Goal: Complete application form: Complete application form

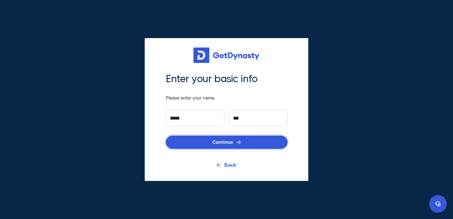
click at [235, 141] on button "Continue" at bounding box center [227, 142] width 122 height 13
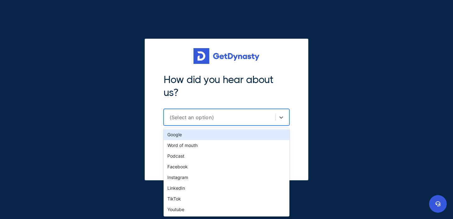
click at [220, 113] on div "(Select an option)" at bounding box center [227, 117] width 126 height 17
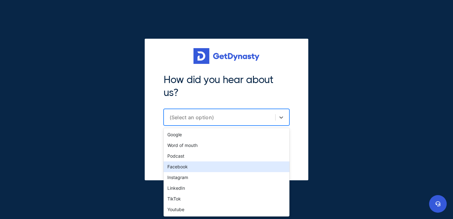
click at [198, 168] on div "Facebook" at bounding box center [227, 166] width 126 height 11
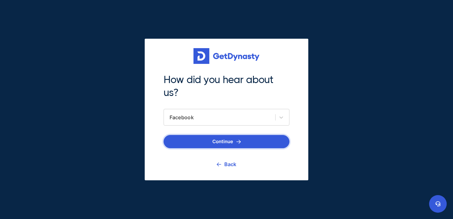
click at [240, 143] on img "submit" at bounding box center [238, 142] width 5 height 4
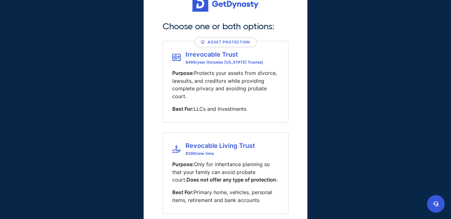
scroll to position [63, 0]
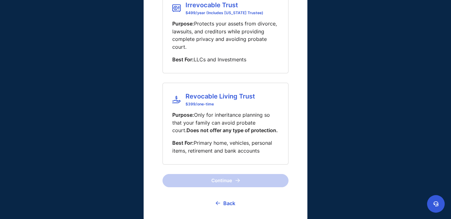
click at [229, 96] on span "Revocable Living Trust" at bounding box center [220, 97] width 70 height 8
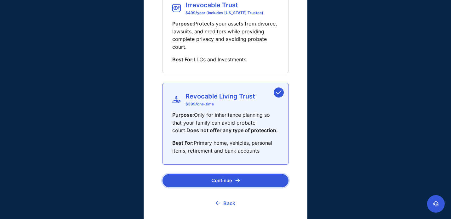
click at [222, 182] on button "Continue" at bounding box center [225, 180] width 126 height 13
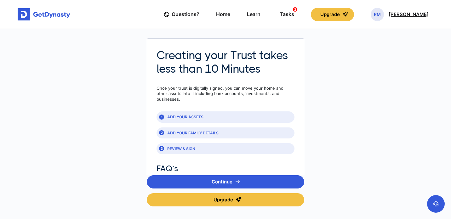
click at [416, 17] on p "[PERSON_NAME]" at bounding box center [408, 14] width 40 height 5
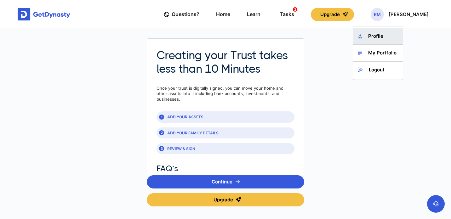
click at [391, 38] on link "Profile" at bounding box center [378, 36] width 50 height 17
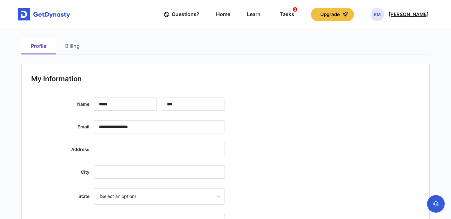
click at [412, 16] on p "[PERSON_NAME]" at bounding box center [408, 14] width 40 height 5
click at [395, 55] on link "My Portfolio" at bounding box center [378, 53] width 50 height 17
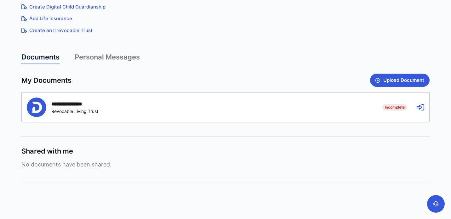
scroll to position [144, 0]
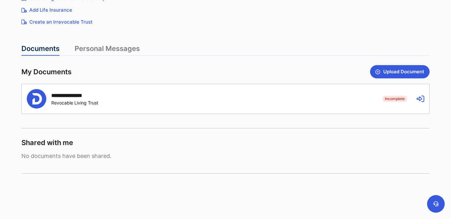
click at [83, 100] on div "Incomplete Revocable Living Trust" at bounding box center [74, 102] width 47 height 5
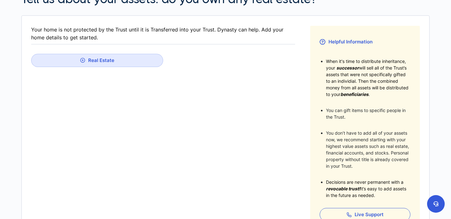
scroll to position [86, 0]
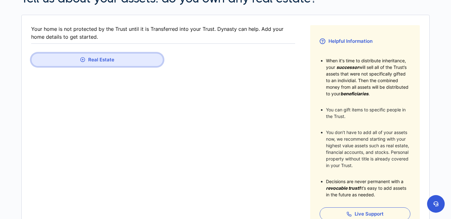
click at [84, 59] on icon "button" at bounding box center [82, 59] width 5 height 5
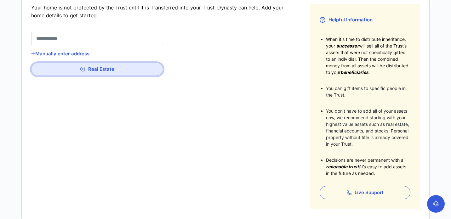
scroll to position [156, 0]
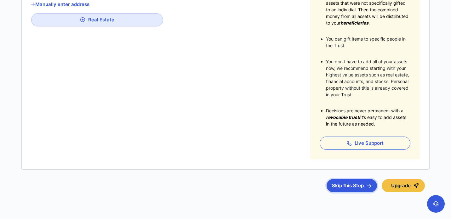
click at [359, 187] on button "Skip this Step" at bounding box center [351, 185] width 50 height 13
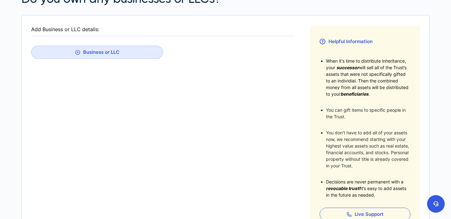
scroll to position [175, 0]
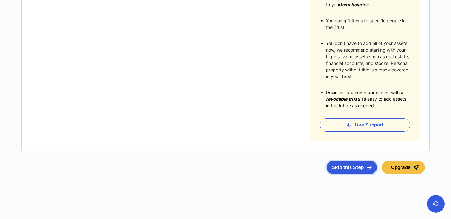
click at [352, 172] on button "Skip this Step" at bounding box center [351, 167] width 50 height 13
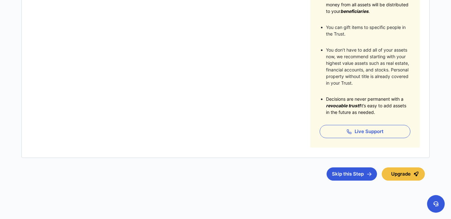
scroll to position [169, 0]
click at [355, 172] on button "Skip this Step" at bounding box center [351, 173] width 50 height 13
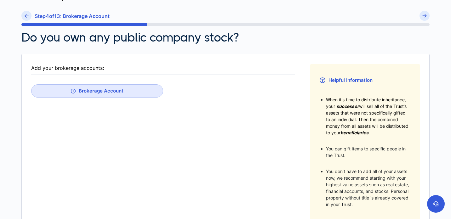
scroll to position [72, 0]
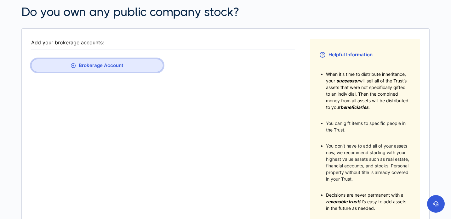
click at [74, 66] on icon "button" at bounding box center [73, 65] width 5 height 5
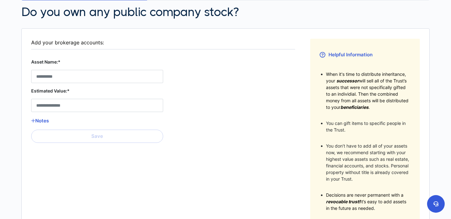
scroll to position [175, 0]
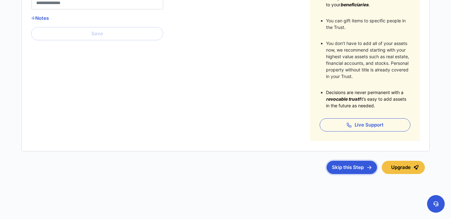
click at [353, 166] on button "Skip this Step" at bounding box center [351, 167] width 50 height 13
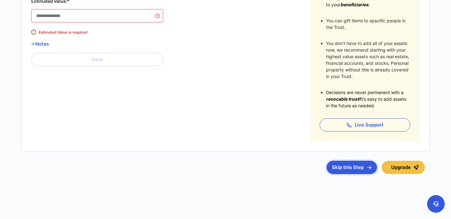
click at [359, 169] on button "Skip this Step" at bounding box center [351, 167] width 50 height 13
click at [359, 166] on button "Skip this Step" at bounding box center [351, 167] width 50 height 13
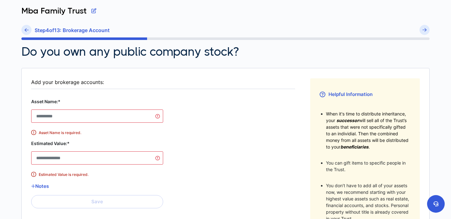
scroll to position [0, 0]
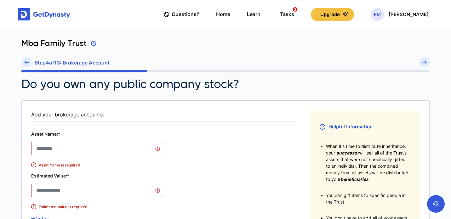
click at [60, 117] on div "Add your brokerage accounts:" at bounding box center [163, 115] width 264 height 8
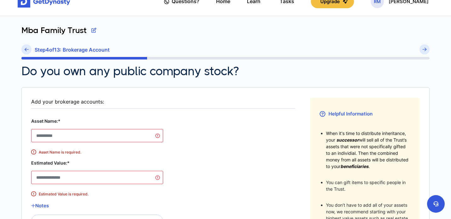
scroll to position [13, 0]
click at [25, 49] on icon at bounding box center [27, 49] width 4 height 5
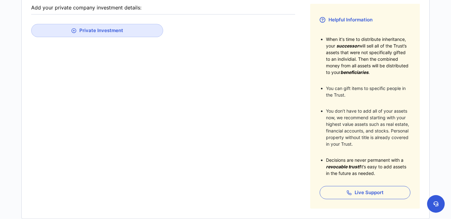
scroll to position [175, 0]
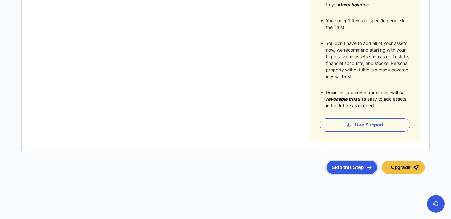
click at [347, 169] on button "Skip this Step" at bounding box center [351, 167] width 50 height 13
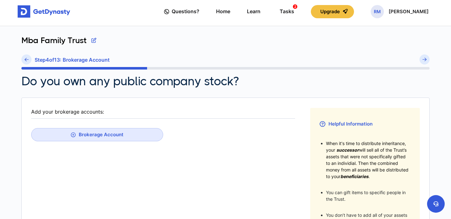
scroll to position [175, 0]
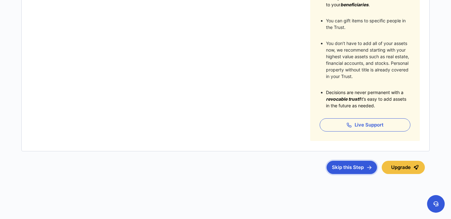
click at [343, 167] on button "Skip this Step" at bounding box center [351, 167] width 50 height 13
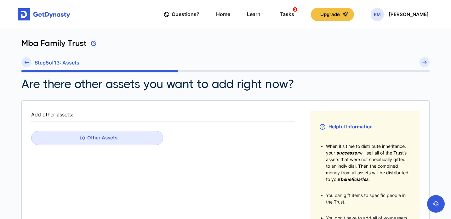
scroll to position [1, 0]
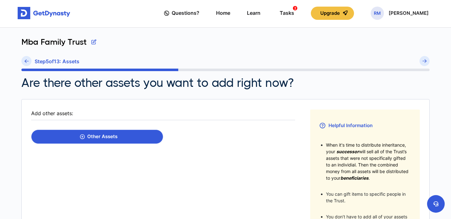
click at [82, 136] on icon at bounding box center [82, 136] width 5 height 5
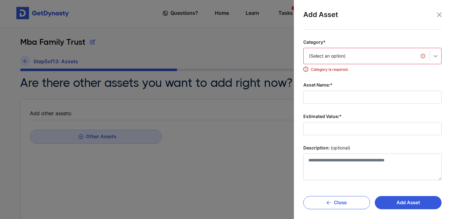
click at [434, 57] on icon at bounding box center [435, 56] width 6 height 6
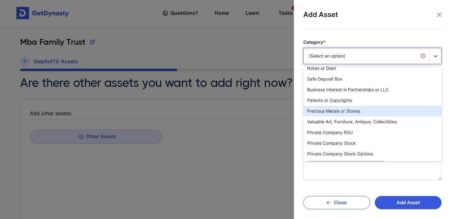
scroll to position [122, 0]
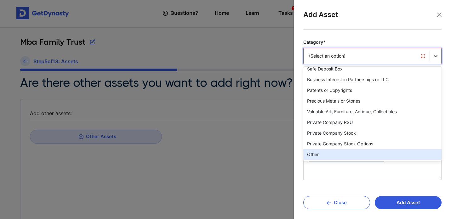
click at [341, 152] on div "Other" at bounding box center [372, 154] width 138 height 11
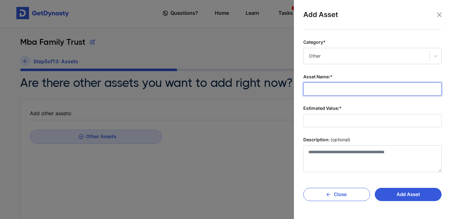
click at [356, 90] on input "Asset Name:*" at bounding box center [372, 88] width 138 height 13
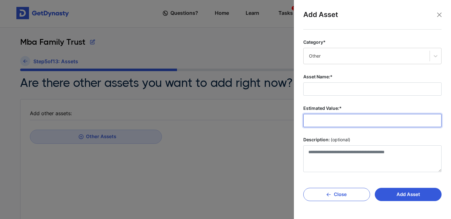
click at [358, 123] on input "Estimated Value:*" at bounding box center [372, 120] width 138 height 13
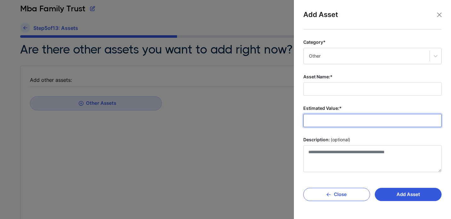
scroll to position [0, 0]
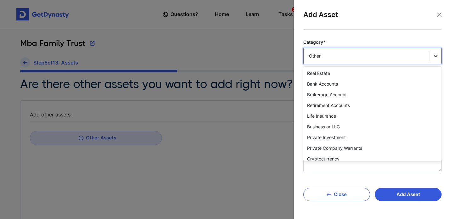
click at [431, 56] on div at bounding box center [435, 55] width 11 height 11
click at [340, 85] on div "Bank Accounts" at bounding box center [372, 84] width 138 height 11
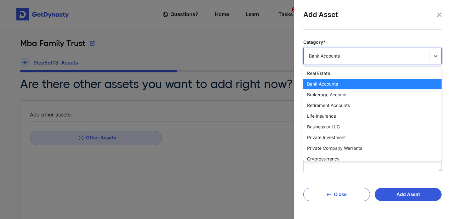
click at [355, 58] on div "Bank Accounts" at bounding box center [366, 56] width 115 height 6
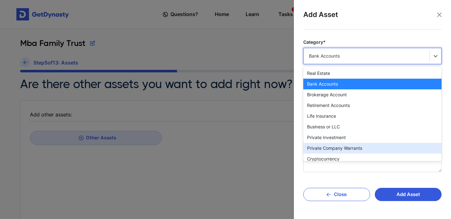
scroll to position [122, 0]
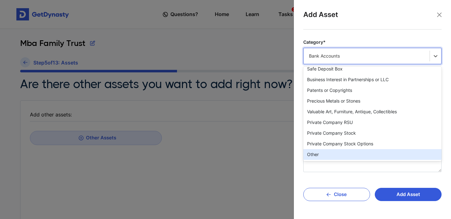
click at [350, 151] on div "Other" at bounding box center [372, 154] width 138 height 11
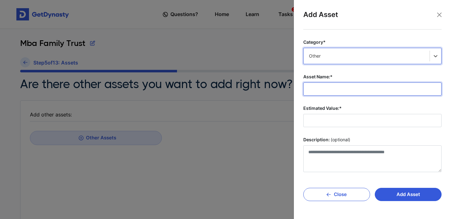
click at [346, 93] on input "Asset Name:*" at bounding box center [372, 88] width 138 height 13
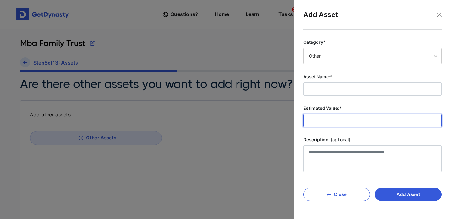
click at [345, 119] on input "Estimated Value:*" at bounding box center [372, 120] width 138 height 13
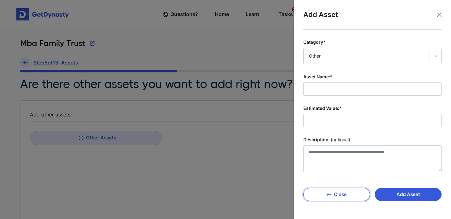
click at [349, 196] on button "Close" at bounding box center [336, 194] width 67 height 13
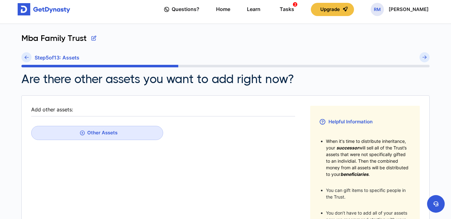
scroll to position [0, 0]
